Goal: Check status: Check status

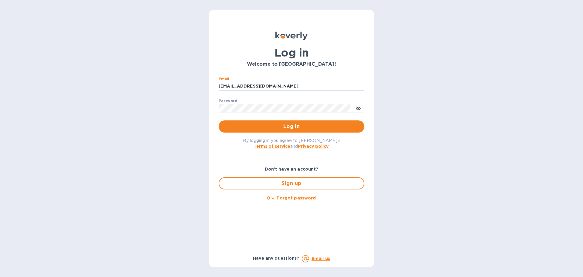
drag, startPoint x: 287, startPoint y: 87, endPoint x: 212, endPoint y: 83, distance: 74.8
click at [212, 83] on div "Log in Welcome to Koverly! Email ssinger@intlfreight.net ​ Password ​ Log in By…" at bounding box center [291, 138] width 165 height 257
type input "ssinger@zarachlogistics.com"
click at [271, 123] on span "Log in" at bounding box center [292, 126] width 136 height 7
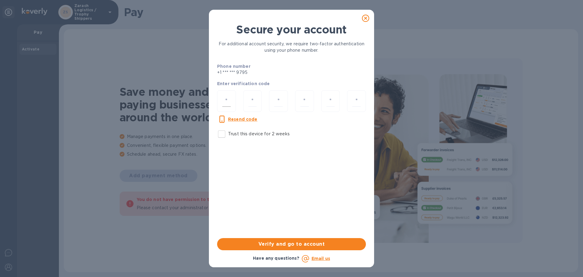
click at [224, 101] on input "number" at bounding box center [226, 100] width 9 height 11
type input "2"
type input "9"
type input "5"
type input "3"
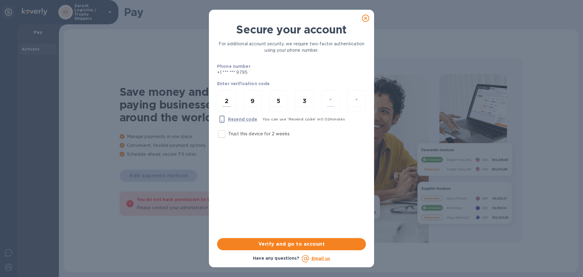
type input "4"
type input "1"
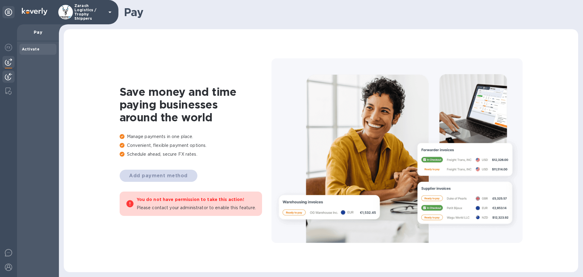
click at [12, 73] on div at bounding box center [8, 76] width 12 height 13
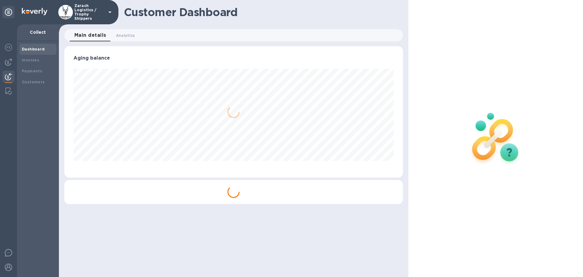
scroll to position [131, 338]
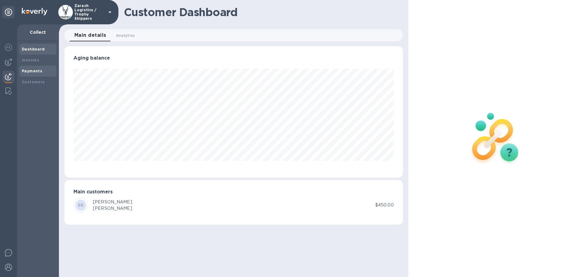
click at [30, 69] on b "Payments" at bounding box center [32, 71] width 20 height 5
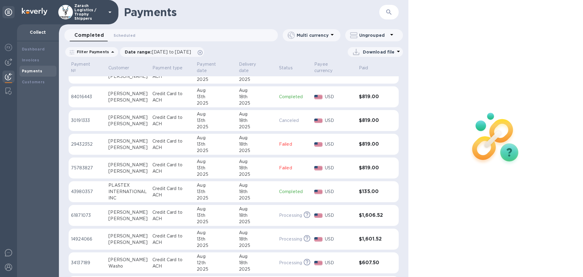
scroll to position [398, 0]
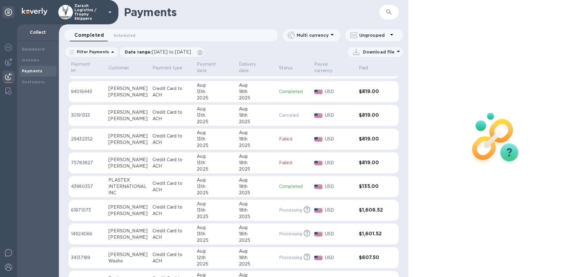
click at [82, 187] on p "43980357" at bounding box center [87, 186] width 33 height 6
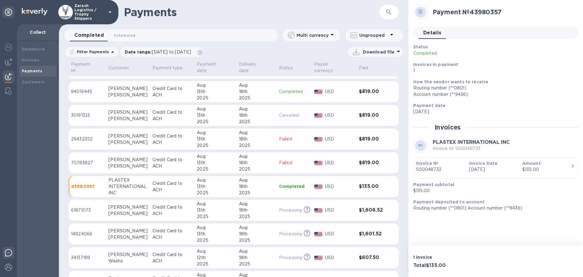
click at [8, 255] on img at bounding box center [8, 252] width 7 height 7
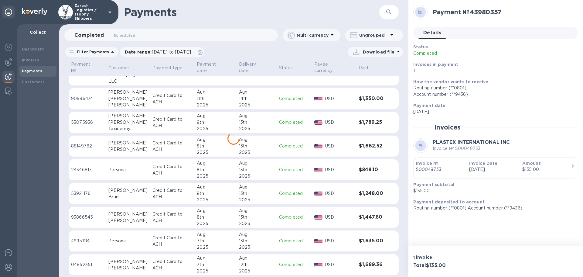
scroll to position [1051, 0]
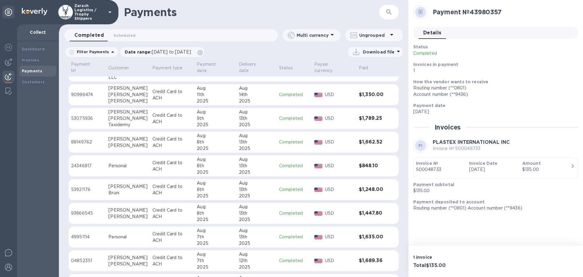
click at [87, 236] on p "49951114" at bounding box center [87, 237] width 33 height 6
click at [79, 165] on p "24346817" at bounding box center [87, 166] width 33 height 6
click at [83, 235] on p "49951114" at bounding box center [87, 237] width 33 height 6
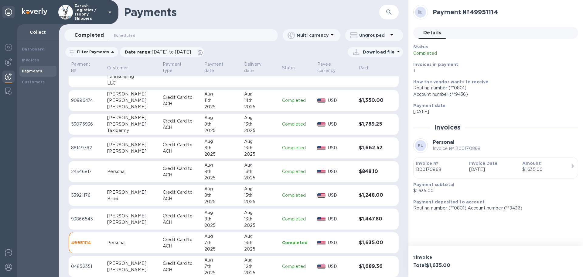
scroll to position [1076, 0]
